Goal: Task Accomplishment & Management: Use online tool/utility

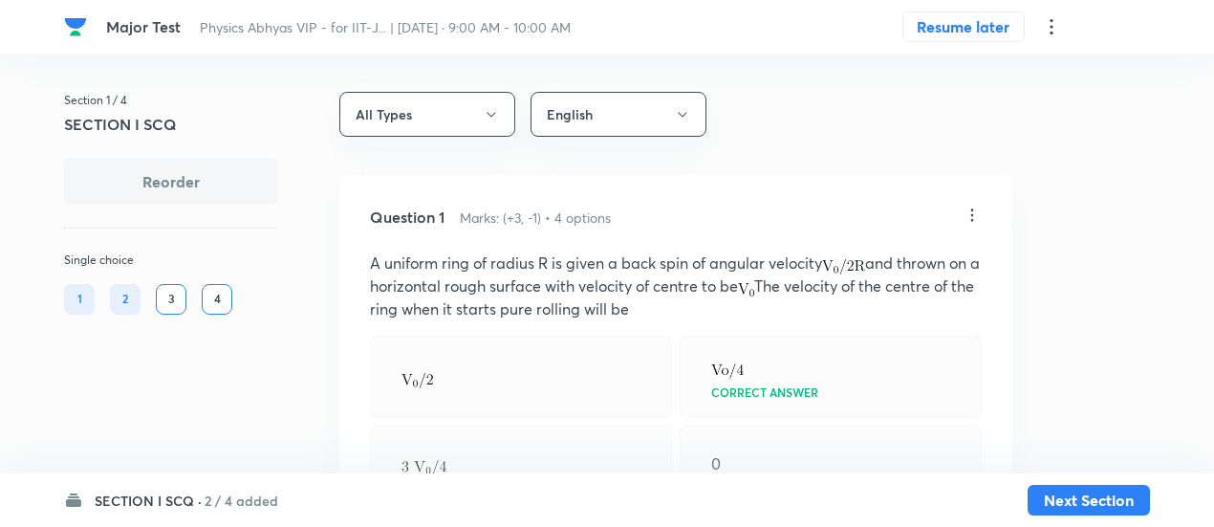
click at [243, 505] on h6 "2 / 4 added" at bounding box center [242, 500] width 74 height 20
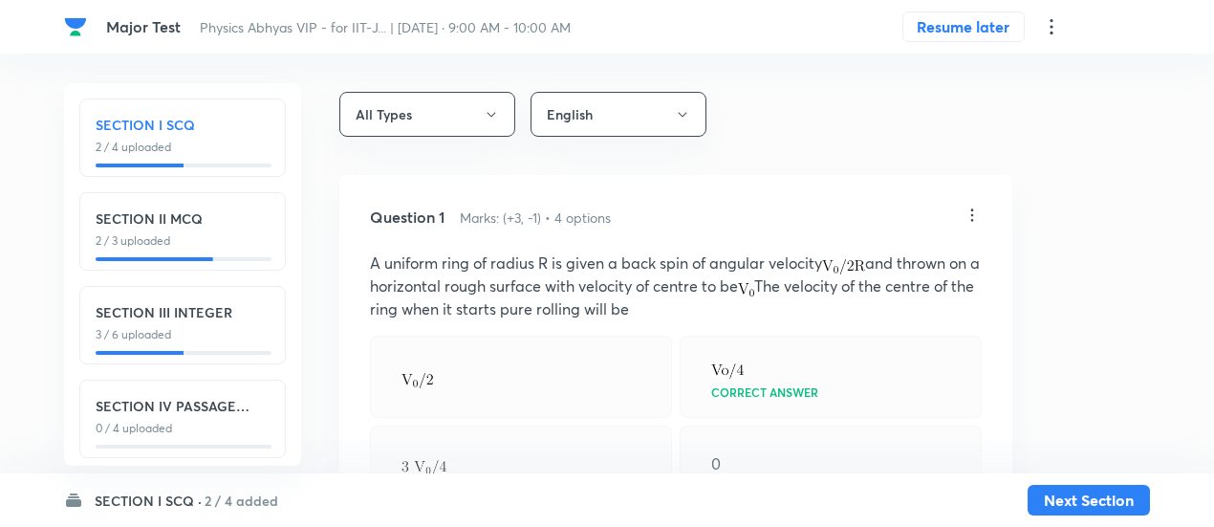
click at [199, 365] on div "SECTION I SCQ 2 / 4 uploaded SECTION II MCQ 2 / 3 uploaded SECTION III INTEGER …" at bounding box center [182, 274] width 237 height 382
click at [1059, 29] on icon at bounding box center [1051, 26] width 23 height 23
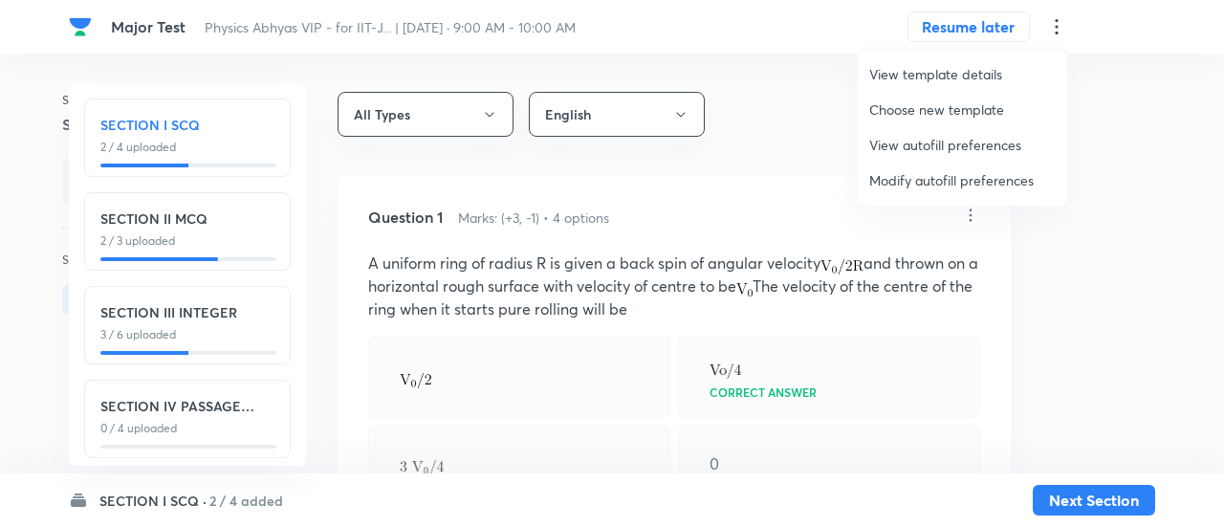
click at [958, 172] on span "Modify autofill preferences" at bounding box center [962, 180] width 186 height 20
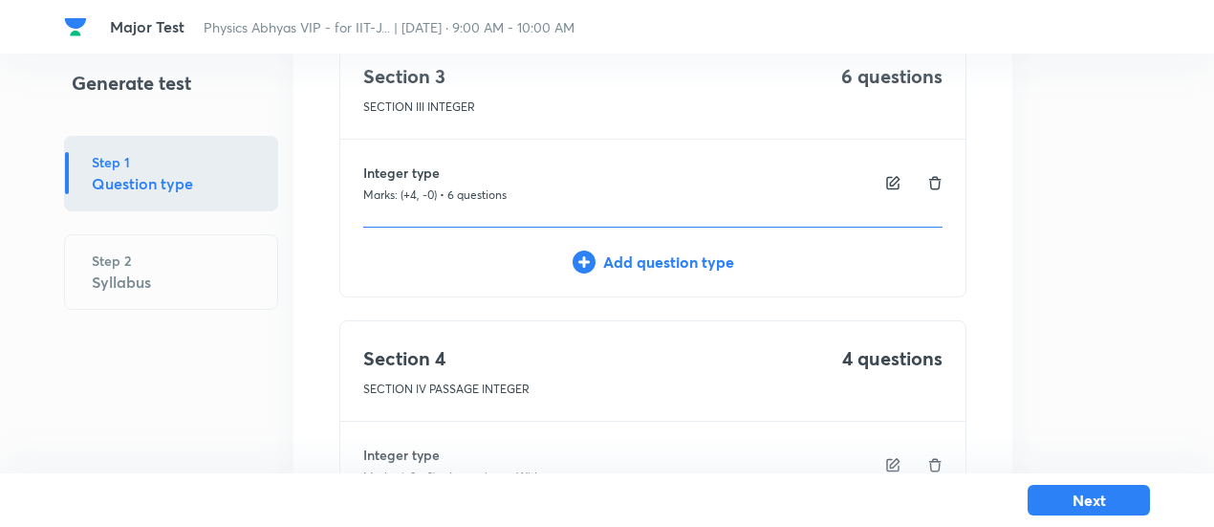
scroll to position [893, 0]
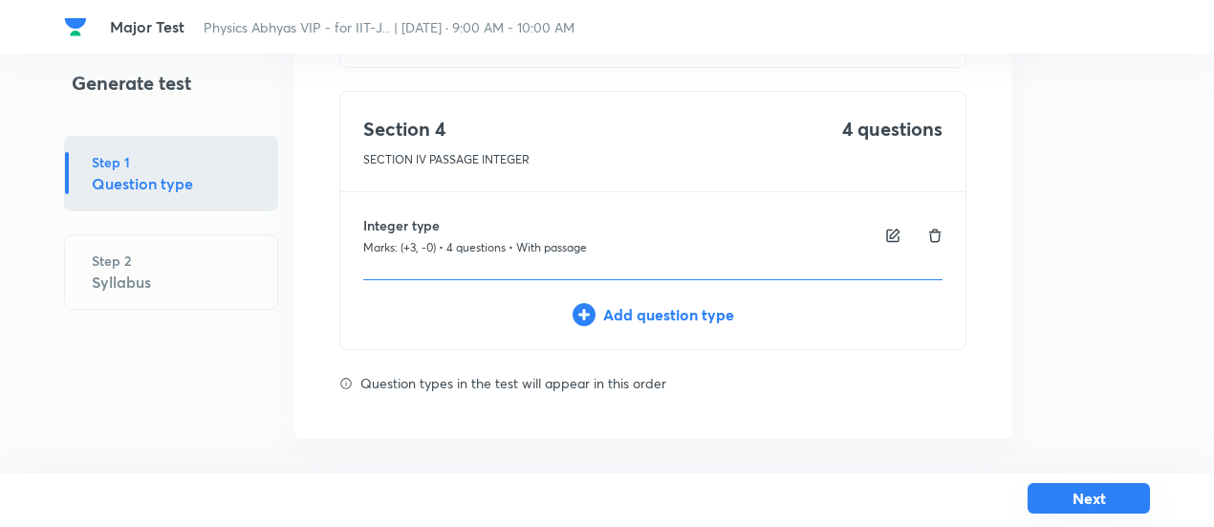
click at [1064, 502] on button "Next" at bounding box center [1089, 498] width 122 height 31
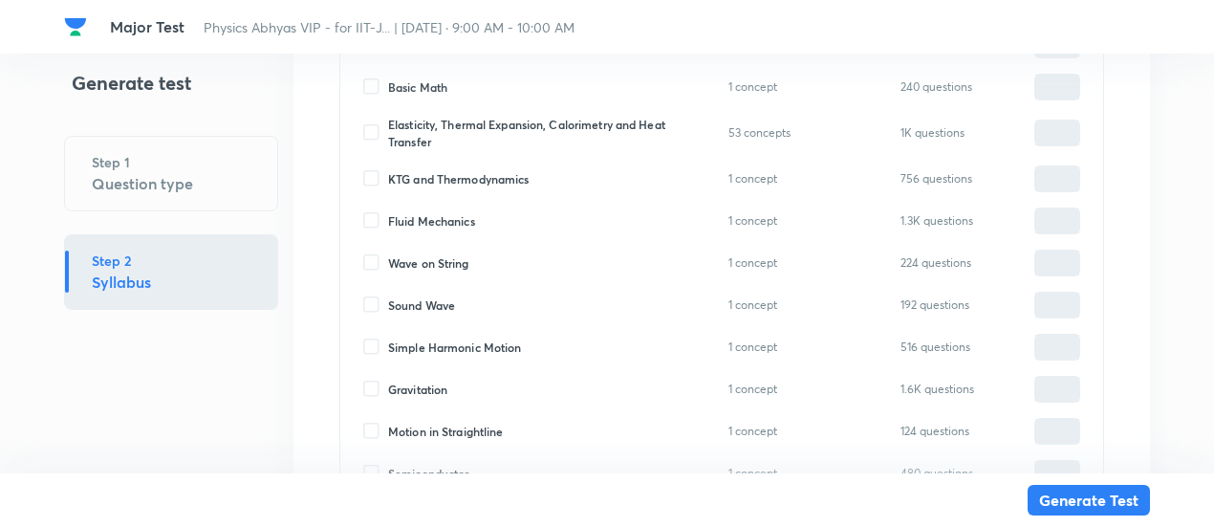
scroll to position [8619, 0]
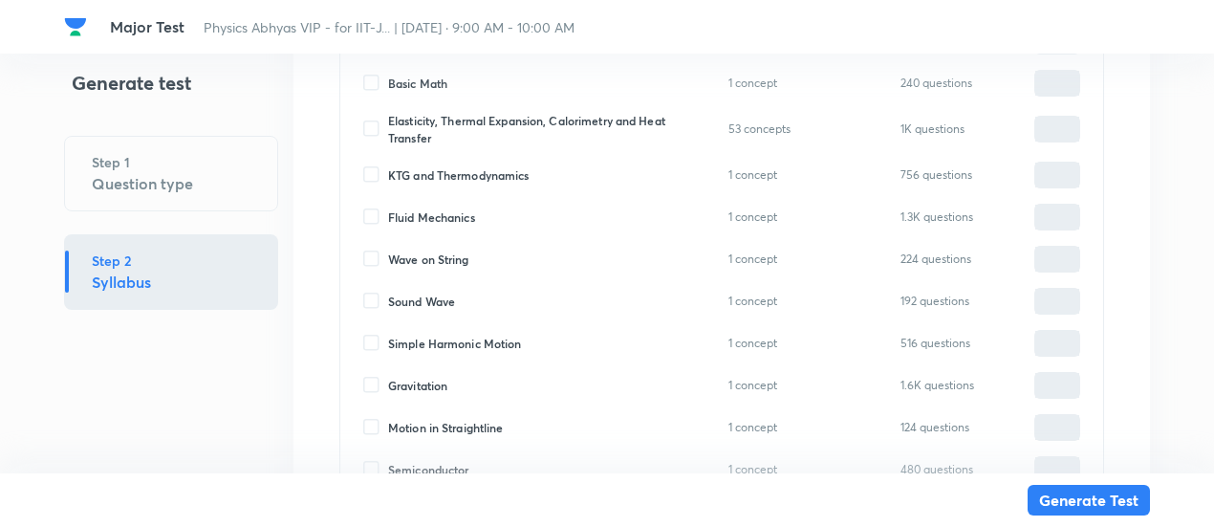
click at [438, 215] on span "Fluid Mechanics" at bounding box center [431, 216] width 87 height 17
click at [388, 215] on input "Fluid Mechanics" at bounding box center [375, 216] width 25 height 17
checkbox input "true"
click at [1069, 223] on input "0" at bounding box center [1057, 217] width 44 height 33
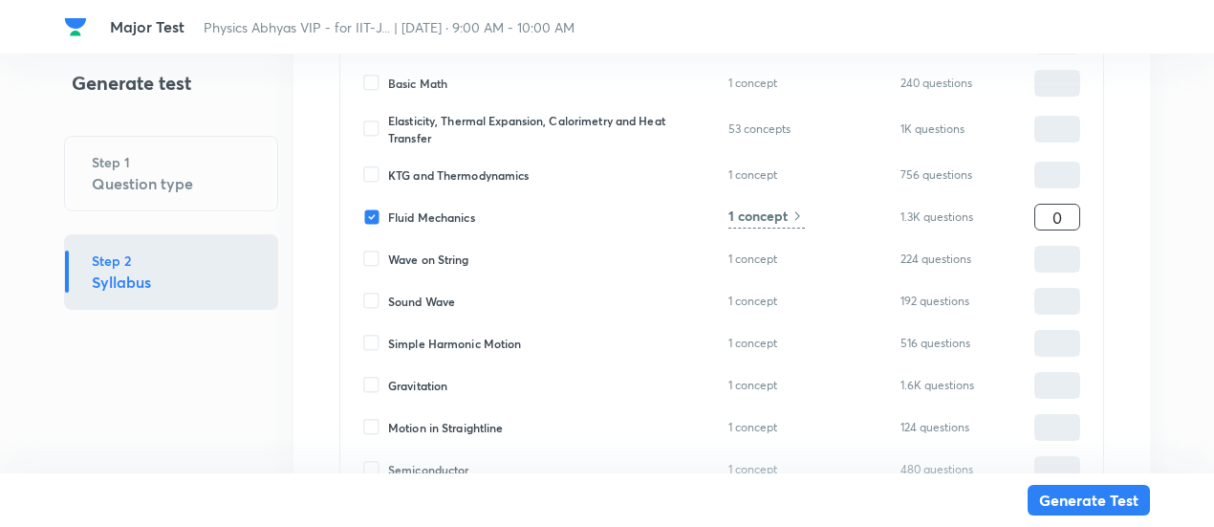
type input "4"
type input "8"
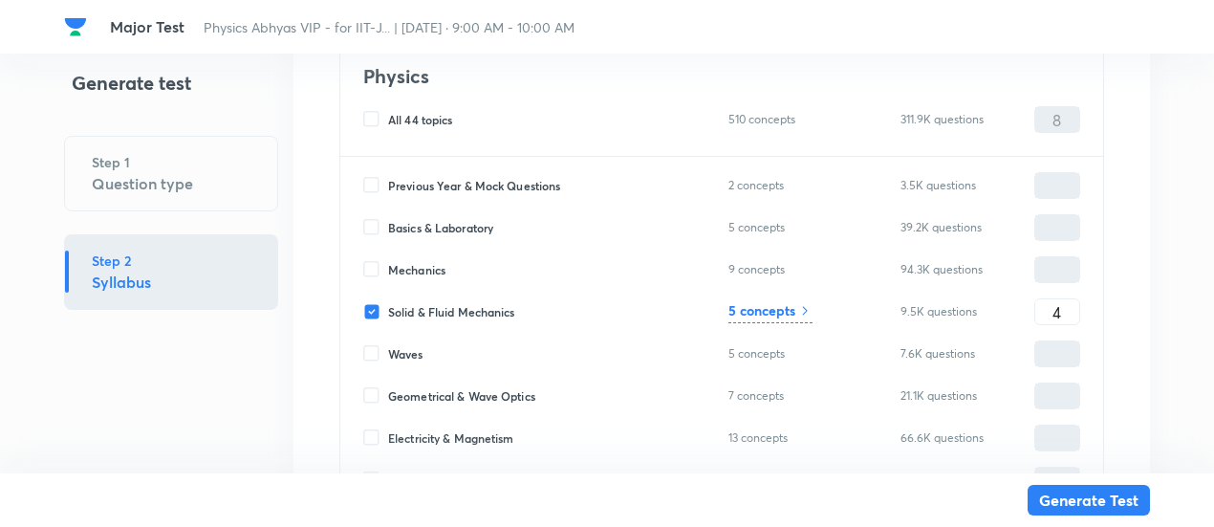
scroll to position [7173, 0]
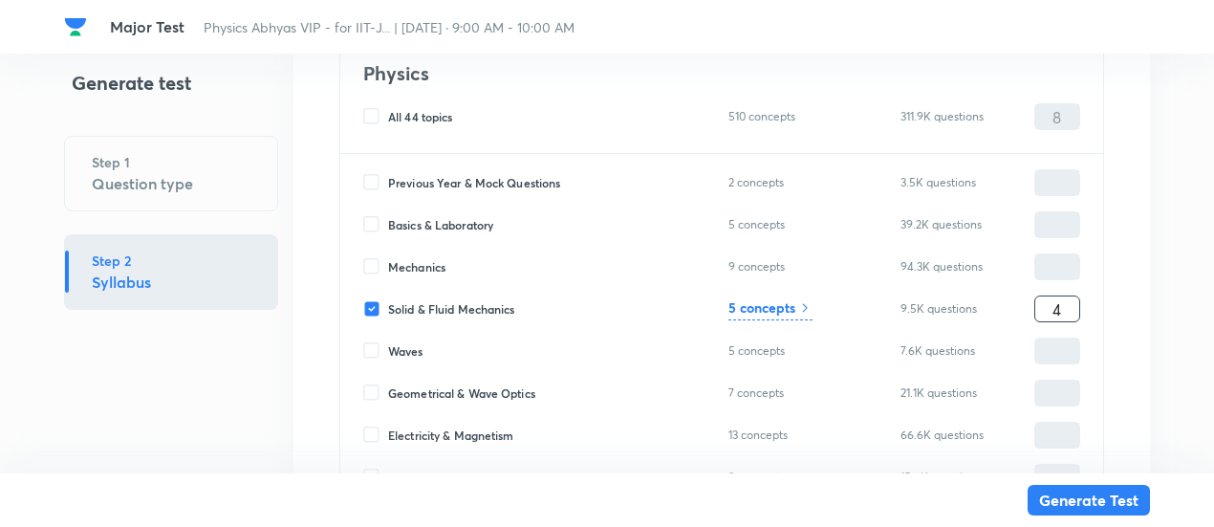
type input "4"
click at [1060, 309] on input "4" at bounding box center [1057, 309] width 44 height 33
type input "2"
type input "6"
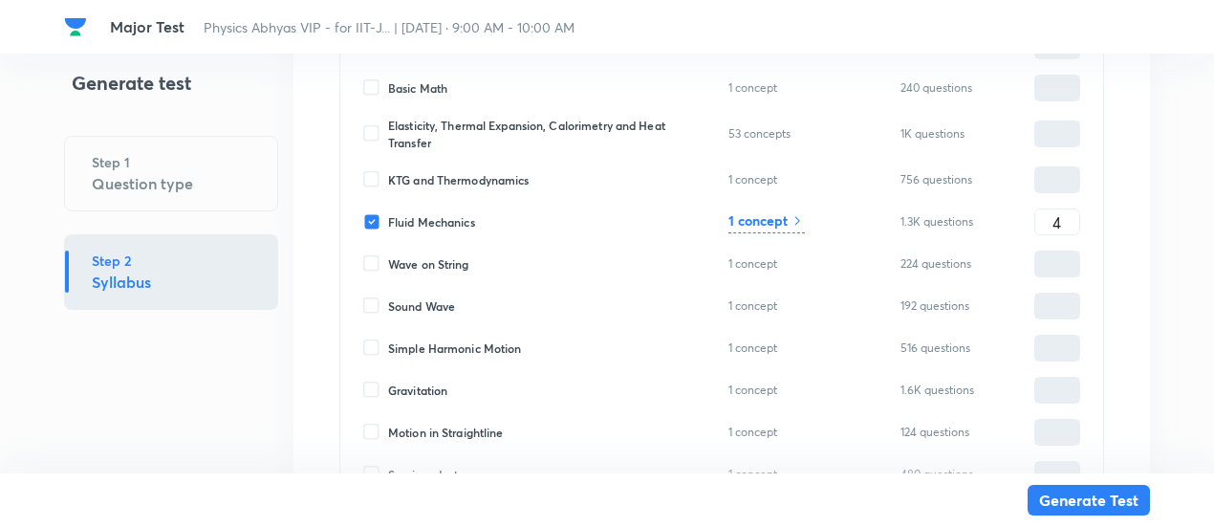
scroll to position [8611, 0]
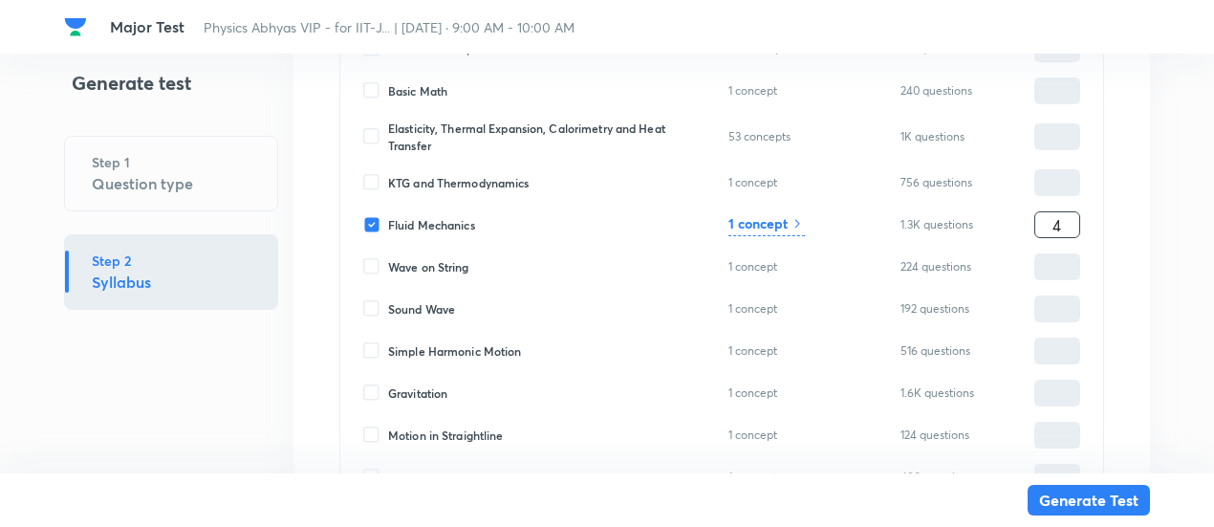
type input "2"
click at [1061, 208] on input "4" at bounding box center [1057, 224] width 44 height 33
type input "2"
type input "4"
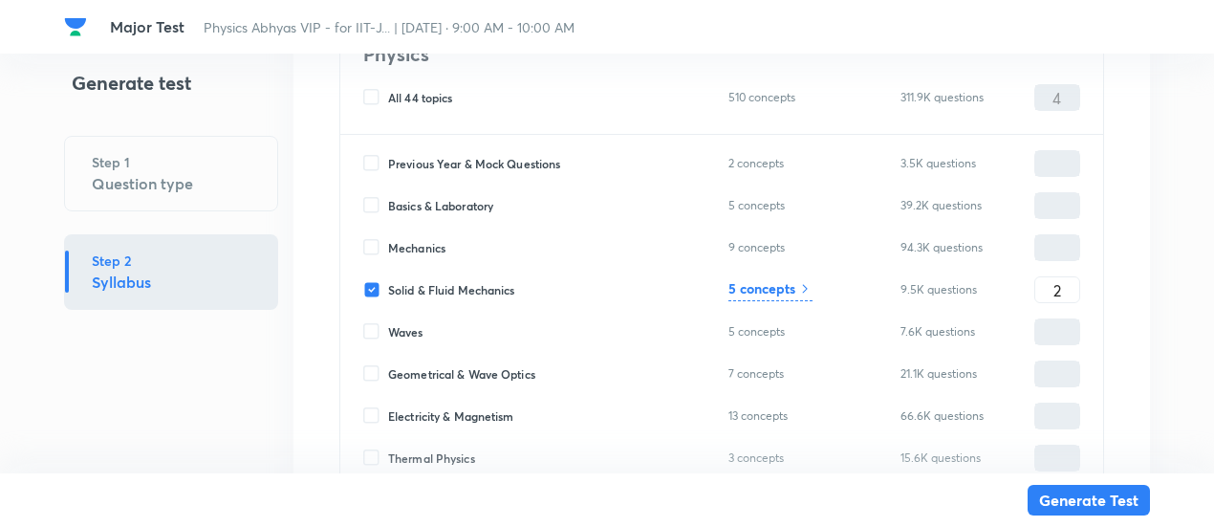
type input "2"
click at [780, 291] on h6 "5 concepts" at bounding box center [761, 288] width 67 height 20
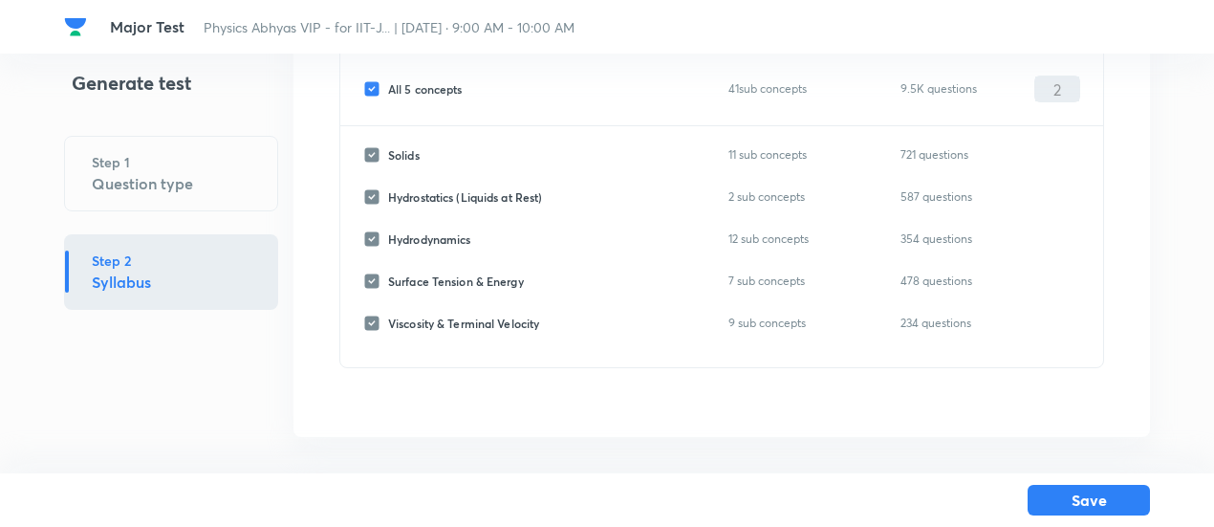
click at [442, 93] on span "All 5 concepts" at bounding box center [425, 88] width 75 height 17
click at [388, 93] on input "All 5 concepts" at bounding box center [375, 88] width 25 height 17
checkbox input "false"
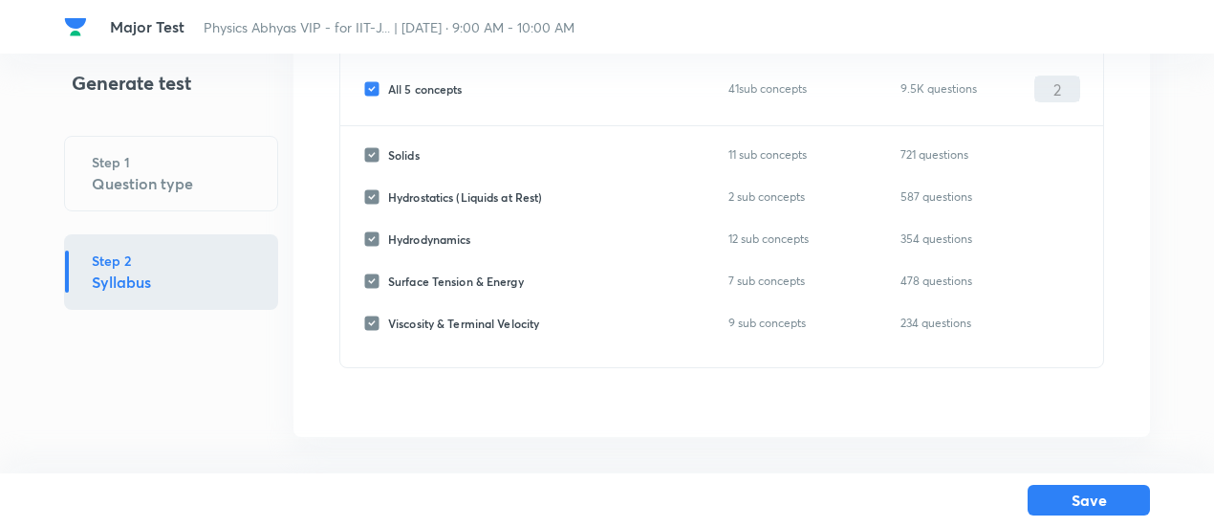
checkbox input "false"
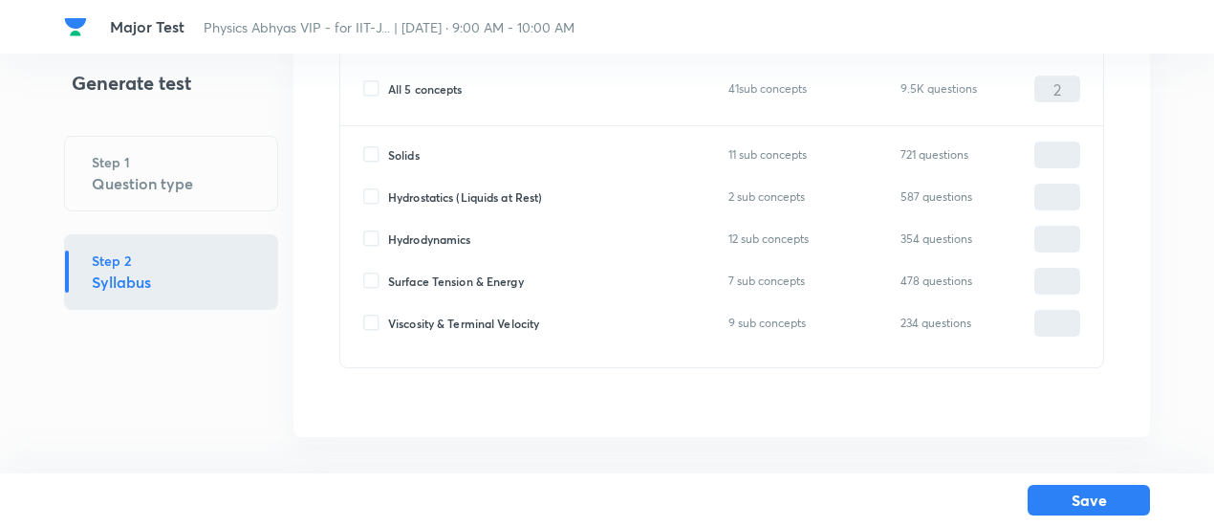
click at [496, 194] on span "Hydrostatics (Liquids at Rest)" at bounding box center [465, 196] width 154 height 17
click at [388, 194] on input "Hydrostatics (Liquids at Rest)" at bounding box center [375, 196] width 25 height 17
checkbox input "true"
click at [1074, 203] on input "0" at bounding box center [1057, 197] width 44 height 33
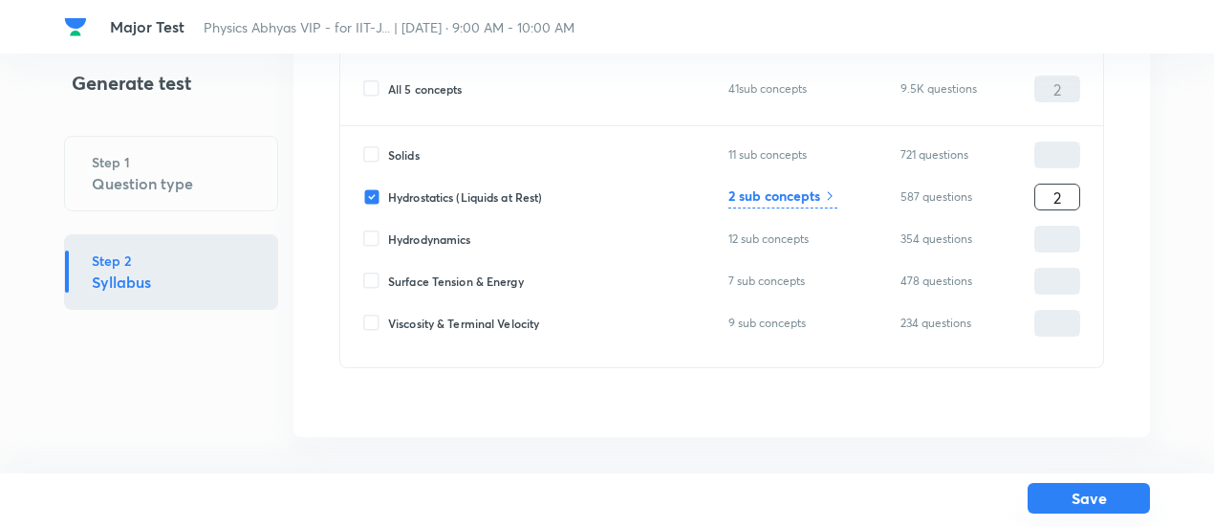
type input "2"
click at [1108, 502] on button "Save" at bounding box center [1089, 498] width 122 height 31
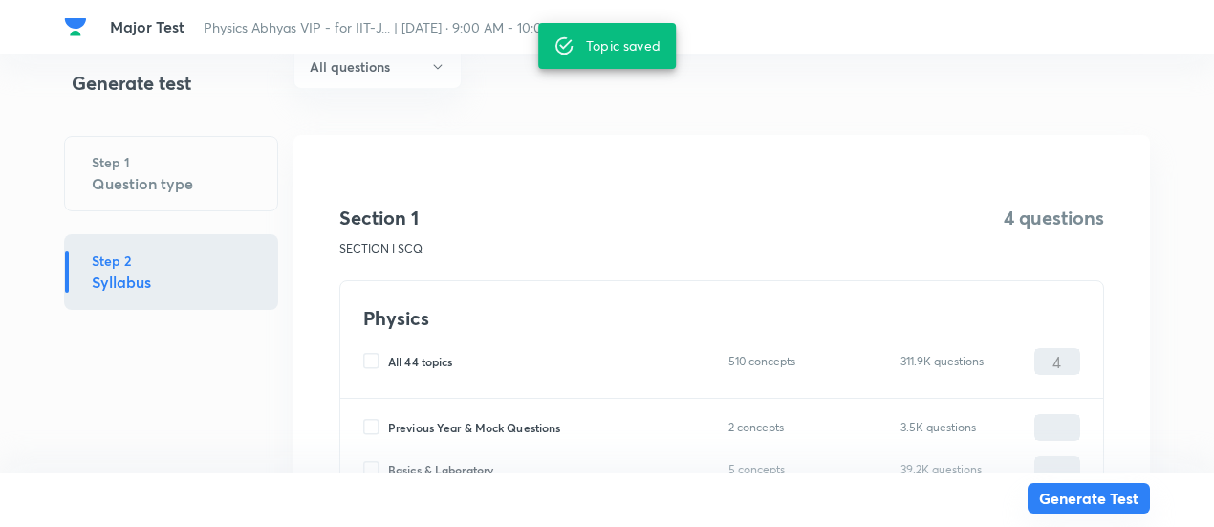
click at [1108, 502] on button "Generate Test" at bounding box center [1089, 498] width 122 height 31
click at [1108, 502] on button "Generate Test" at bounding box center [1089, 500] width 122 height 31
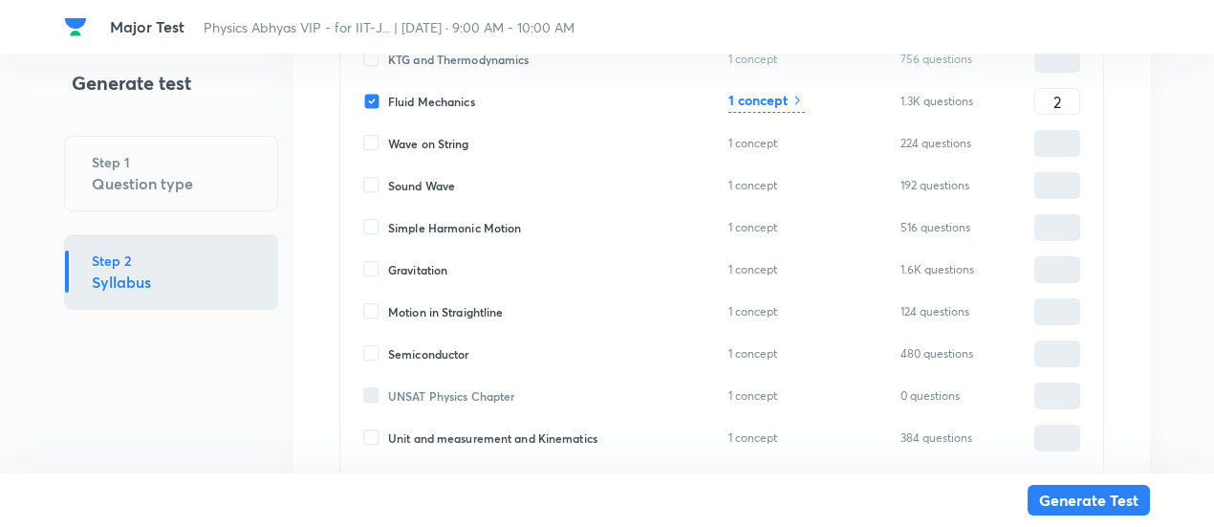
scroll to position [8869, 0]
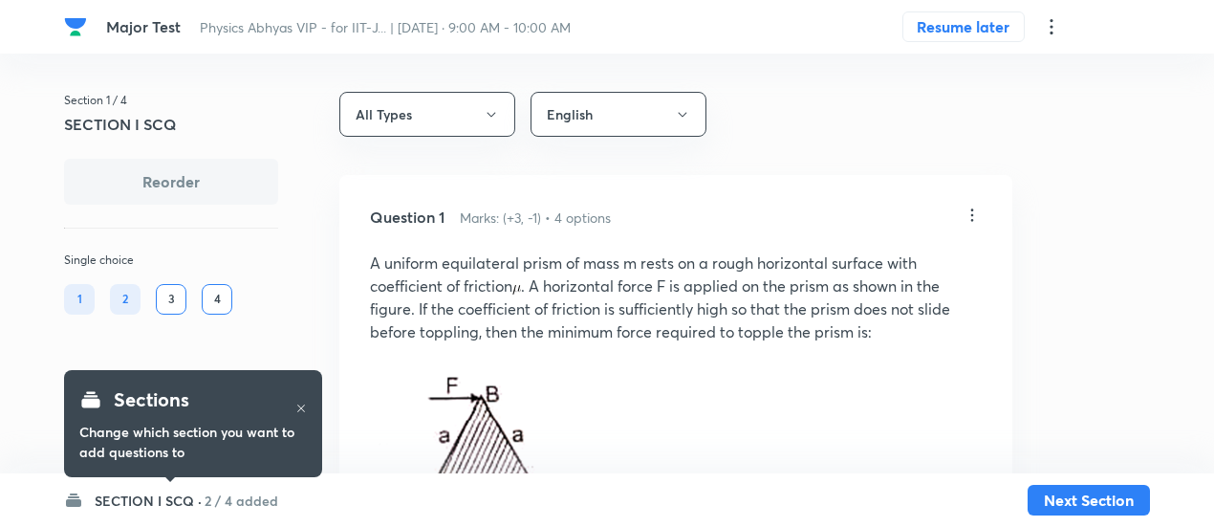
click at [237, 496] on h6 "2 / 4 added" at bounding box center [242, 500] width 74 height 20
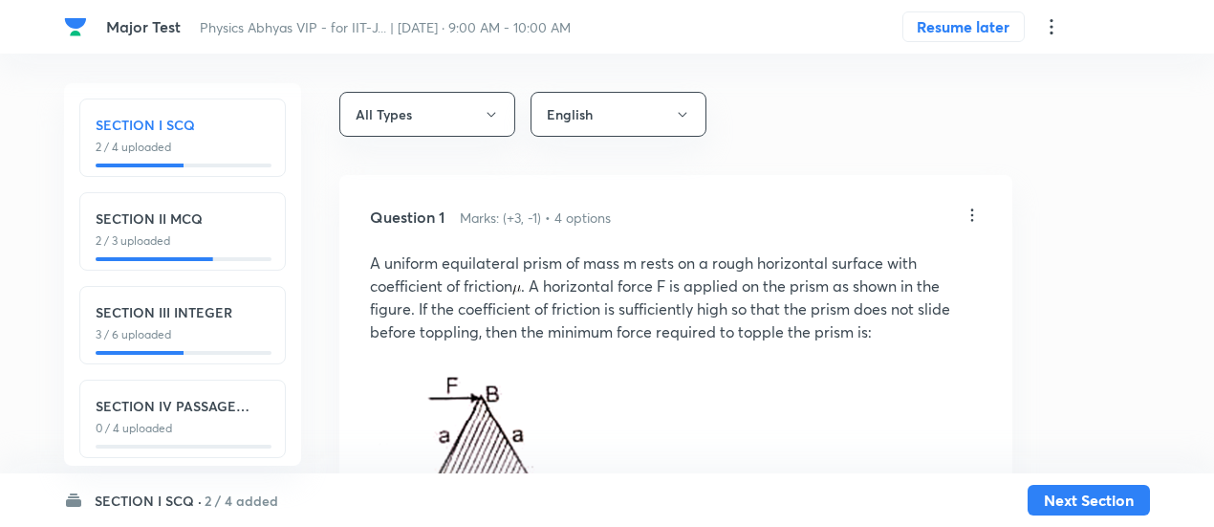
click at [207, 385] on div "SECTION IV PASSAGE INTEGER 0 / 4 uploaded" at bounding box center [182, 419] width 207 height 78
